Goal: Check status: Verify the current state of an ongoing process or item

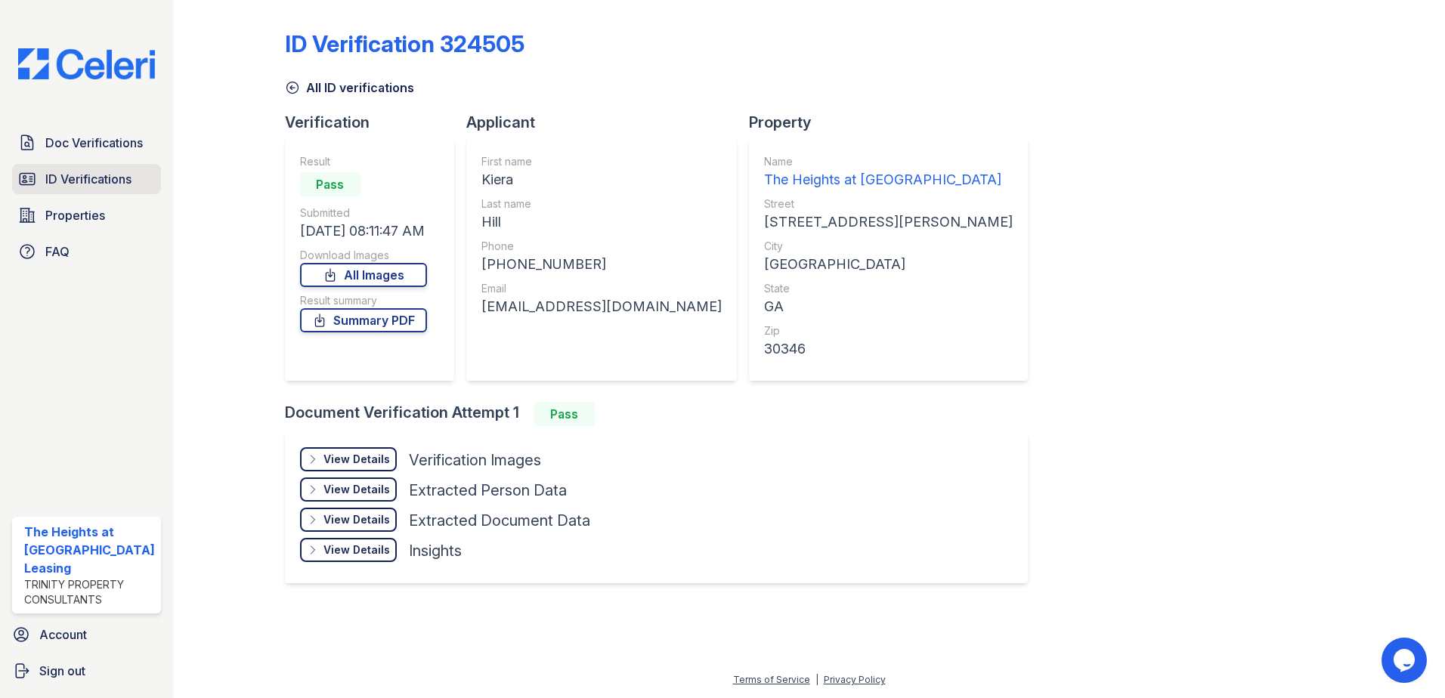
click at [91, 172] on span "ID Verifications" at bounding box center [88, 179] width 86 height 18
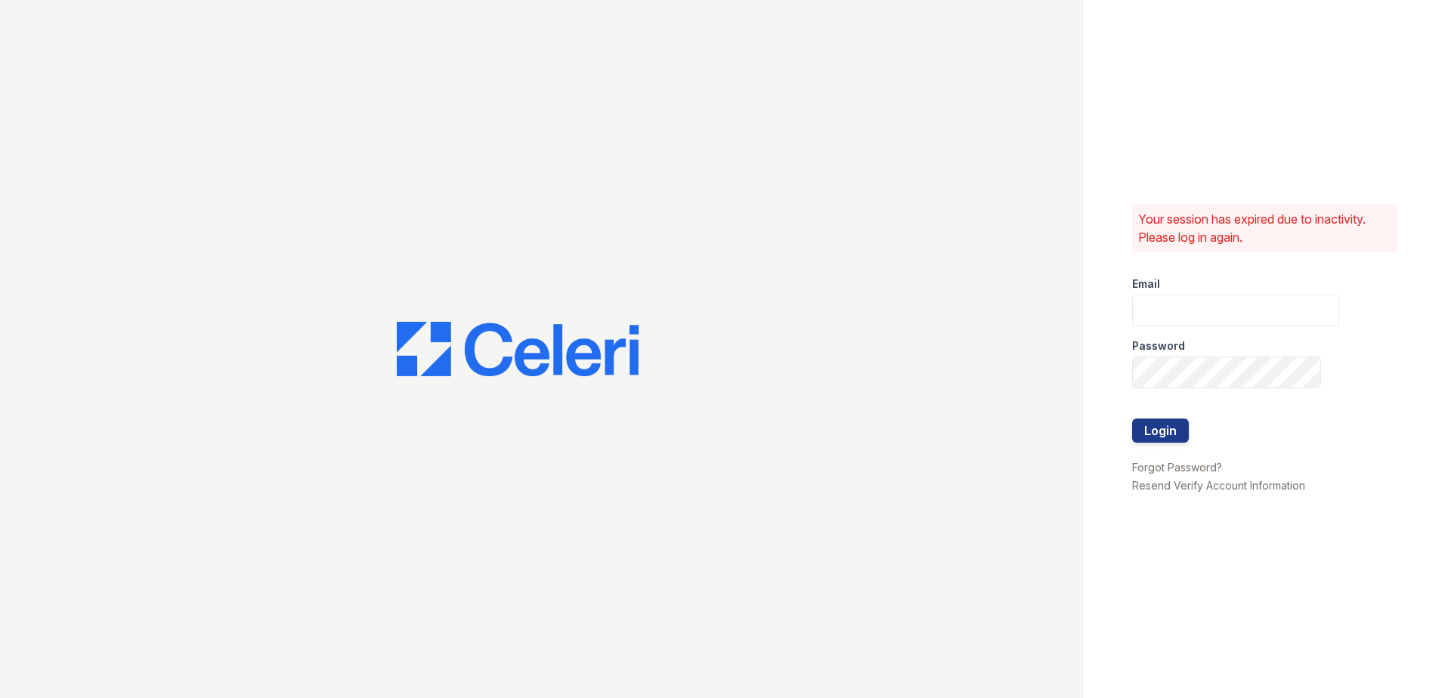
type input "theheightsatdunwoody@trinity-pm.com"
click at [1149, 433] on button "Login" at bounding box center [1160, 431] width 57 height 24
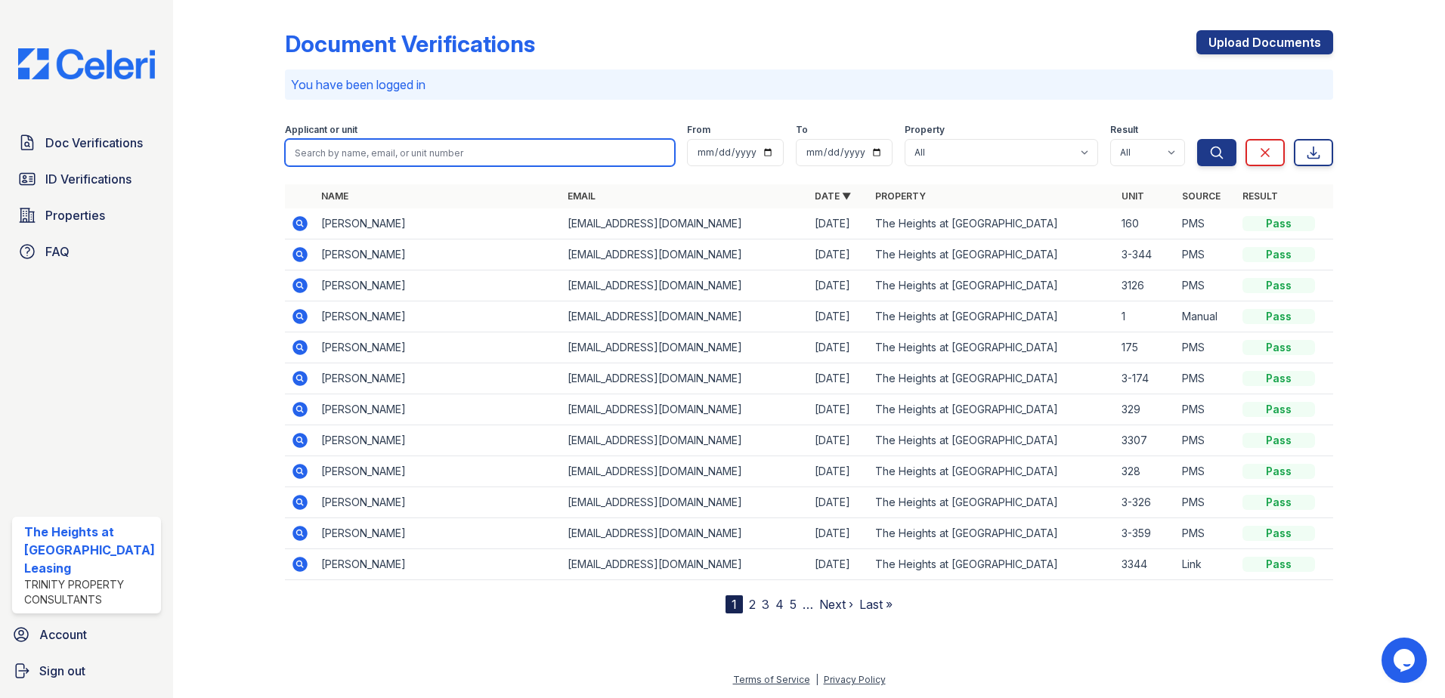
click at [415, 152] on input "search" at bounding box center [480, 152] width 391 height 27
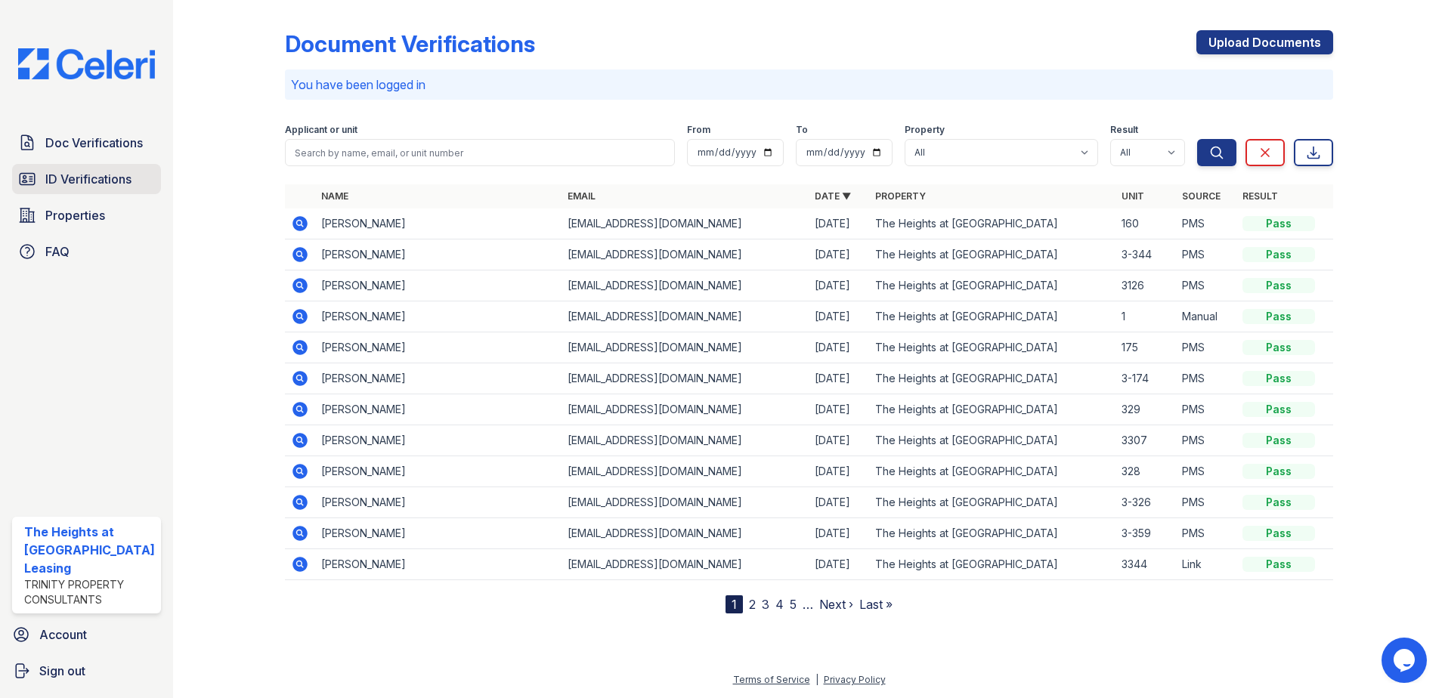
click at [87, 175] on span "ID Verifications" at bounding box center [88, 179] width 86 height 18
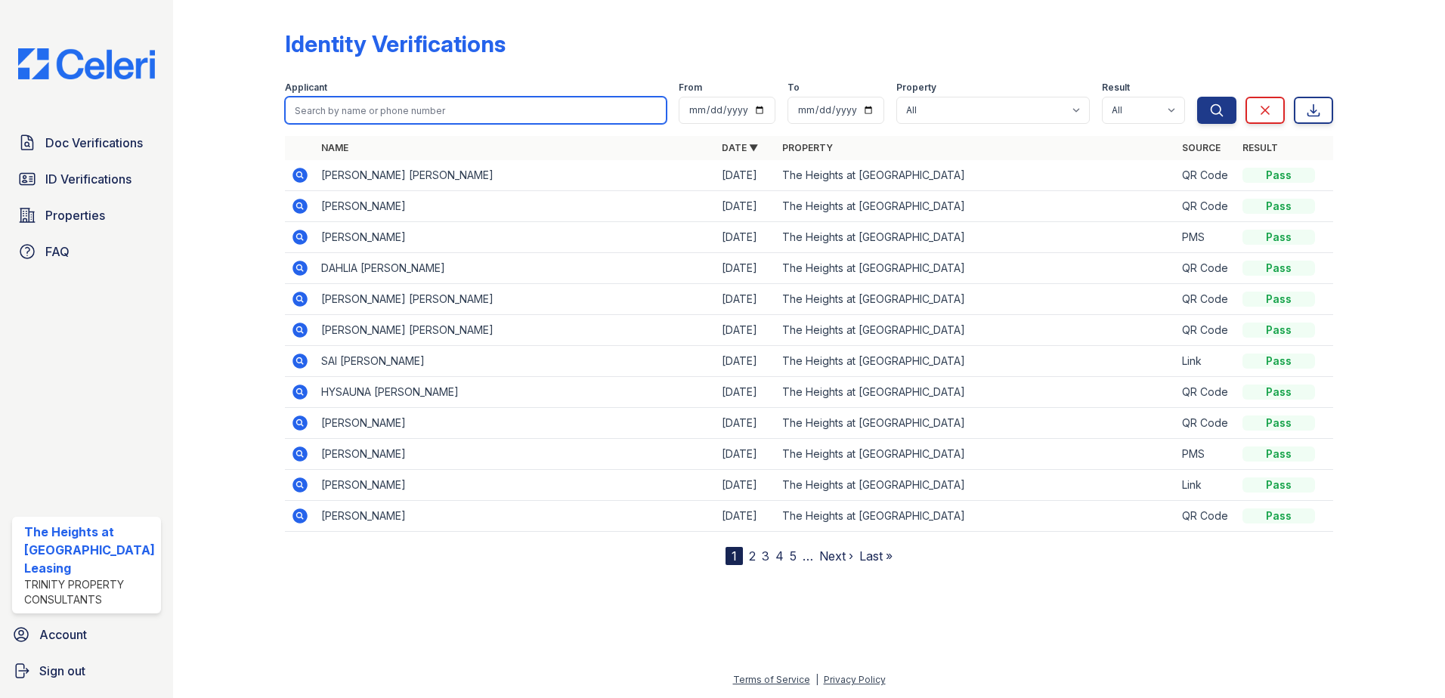
click at [414, 114] on input "search" at bounding box center [476, 110] width 382 height 27
type input "[PERSON_NAME]"
click at [1197, 97] on button "Search" at bounding box center [1216, 110] width 39 height 27
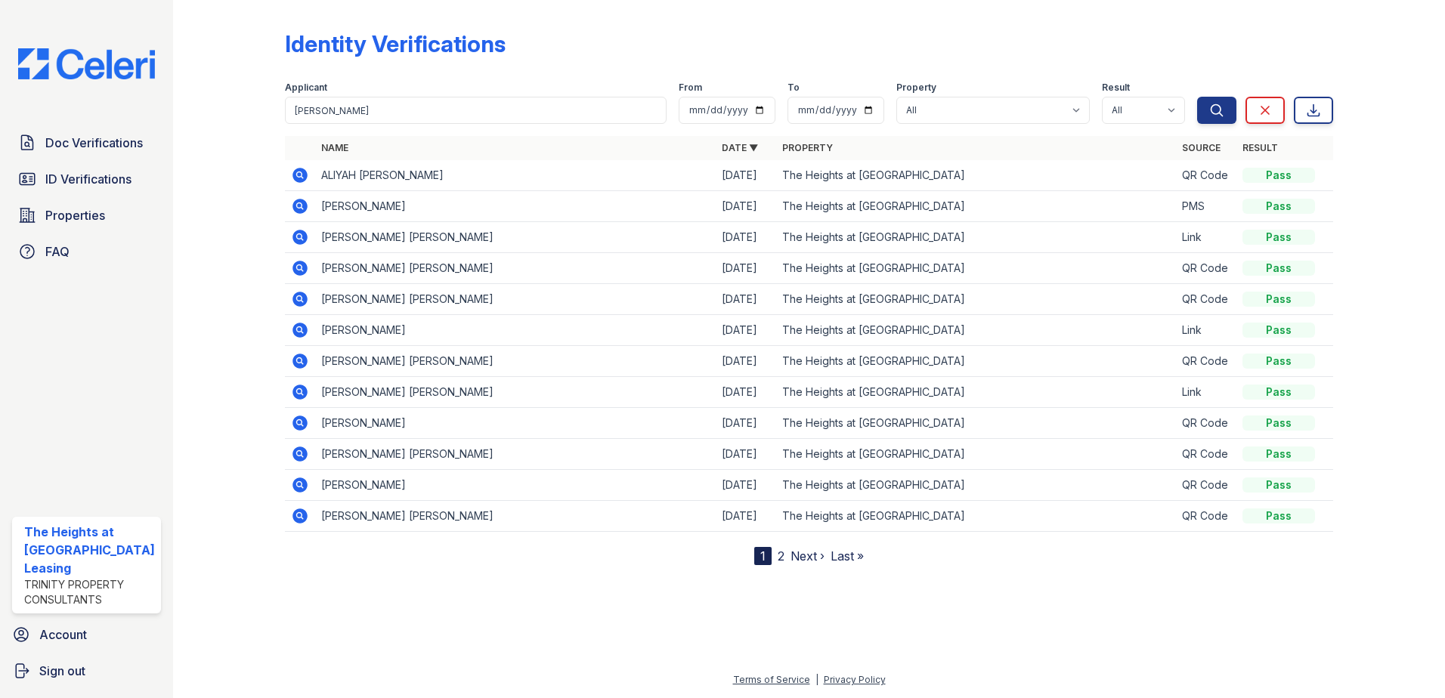
click at [302, 210] on icon at bounding box center [299, 206] width 15 height 15
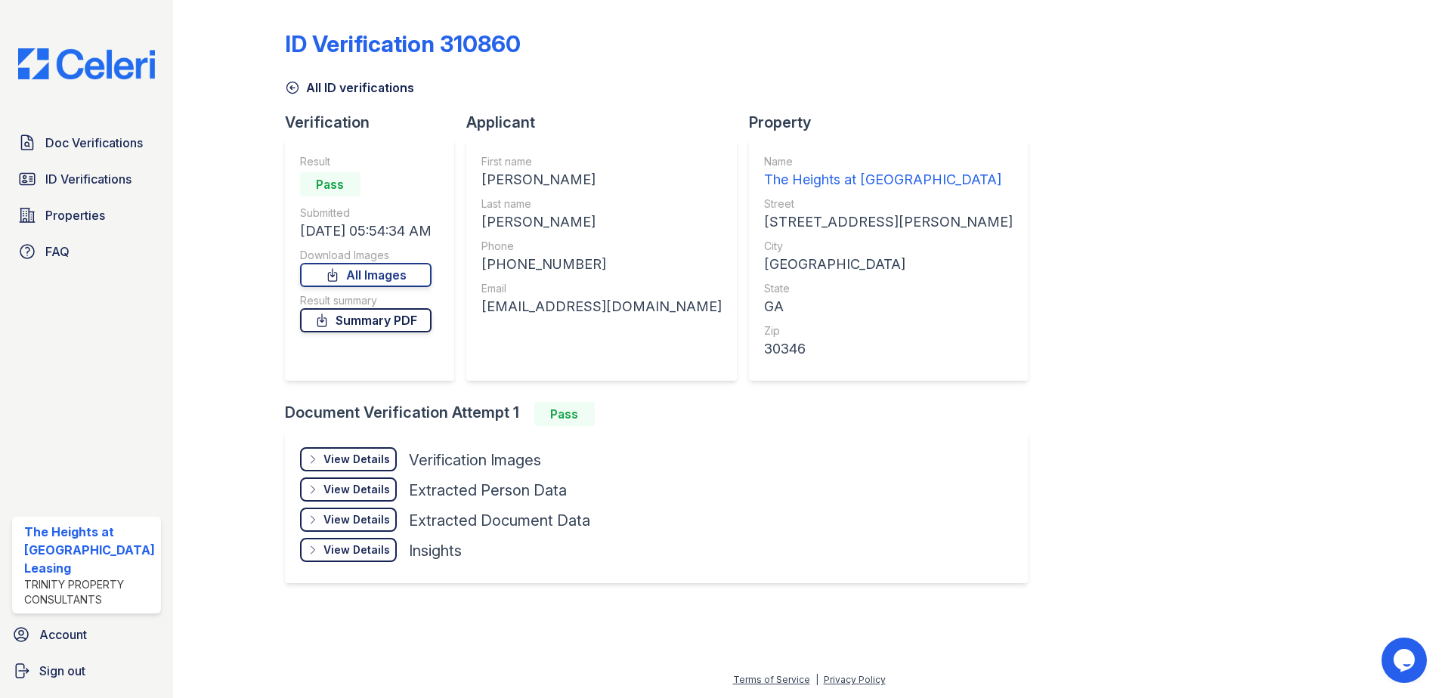
click at [351, 315] on link "Summary PDF" at bounding box center [365, 320] width 131 height 24
